Goal: Navigation & Orientation: Find specific page/section

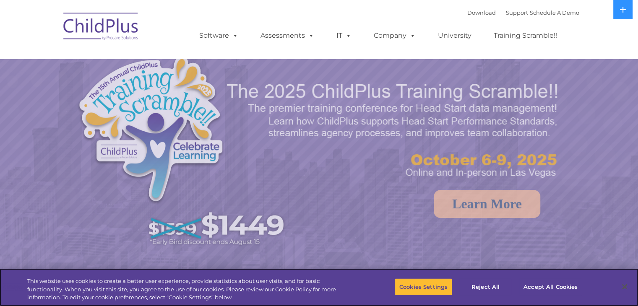
select select "MEDIUM"
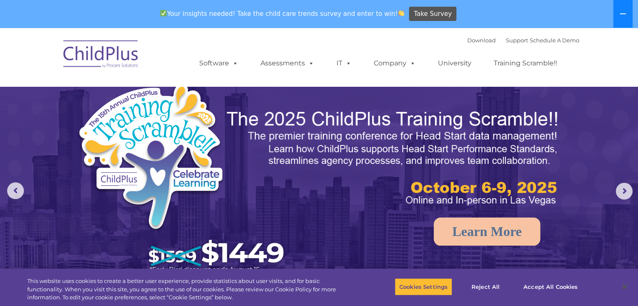
click at [619, 15] on icon at bounding box center [622, 13] width 7 height 7
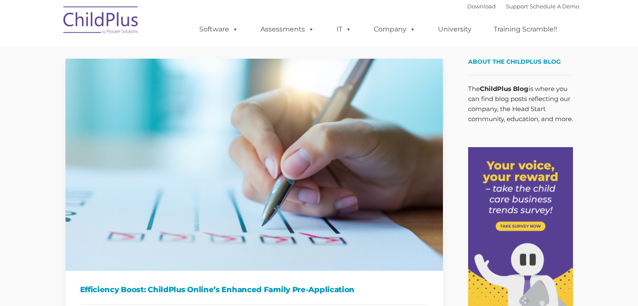
type input ""
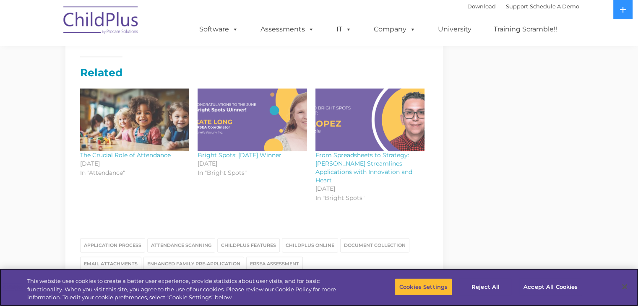
scroll to position [1013, 0]
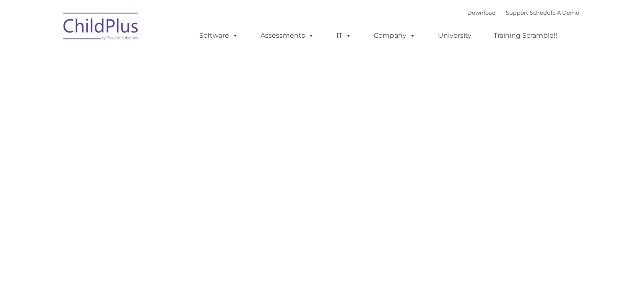
type input ""
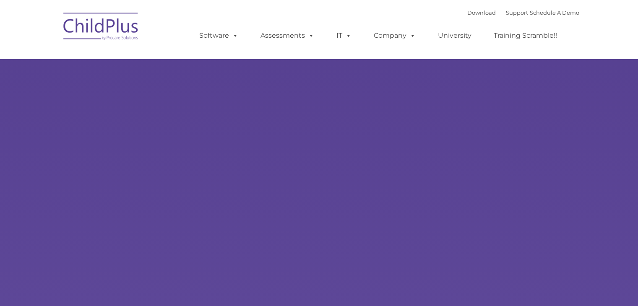
type input ""
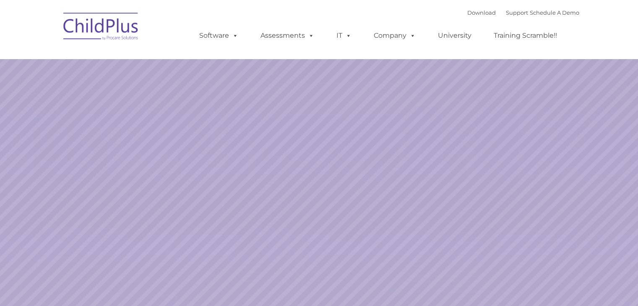
select select "MEDIUM"
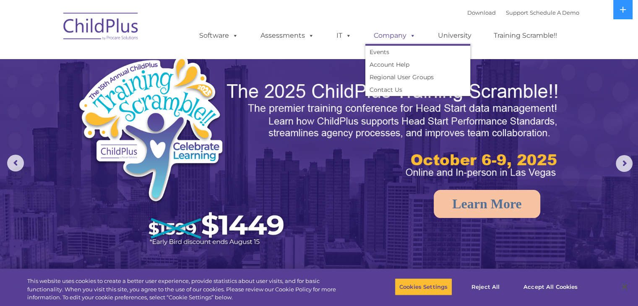
click at [409, 34] on span at bounding box center [410, 35] width 9 height 8
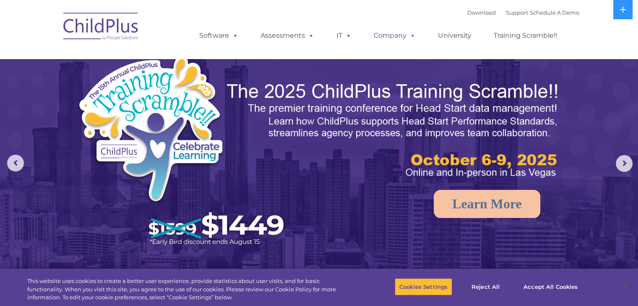
click at [409, 34] on span at bounding box center [410, 35] width 9 height 8
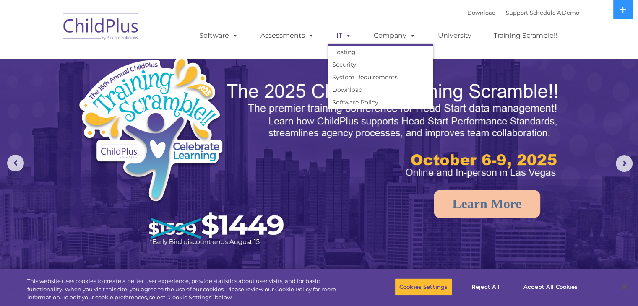
click at [344, 33] on span at bounding box center [346, 35] width 9 height 8
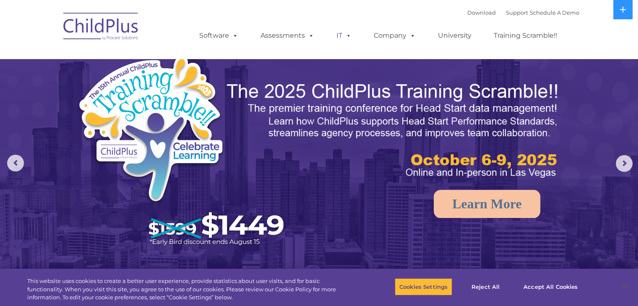
click at [344, 31] on span at bounding box center [346, 35] width 9 height 8
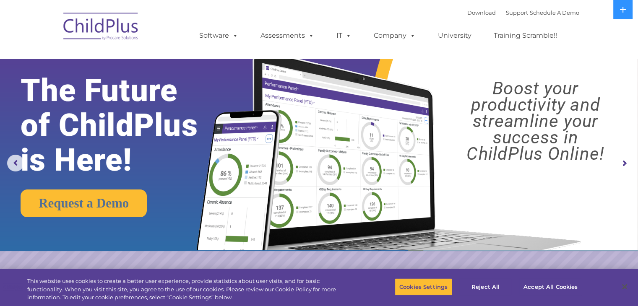
click at [250, 14] on div "Download Support | Schedule A Demo  MENU MENU Software ChildPlus: The original…" at bounding box center [380, 29] width 397 height 46
